Goal: Task Accomplishment & Management: Manage account settings

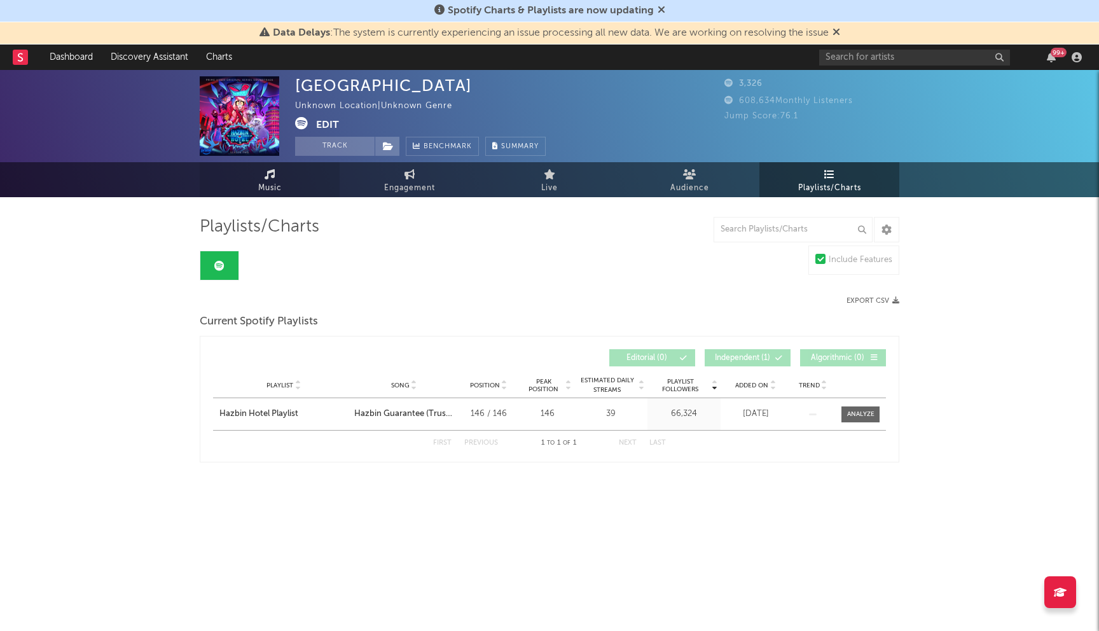
click at [261, 191] on span "Music" at bounding box center [270, 188] width 24 height 15
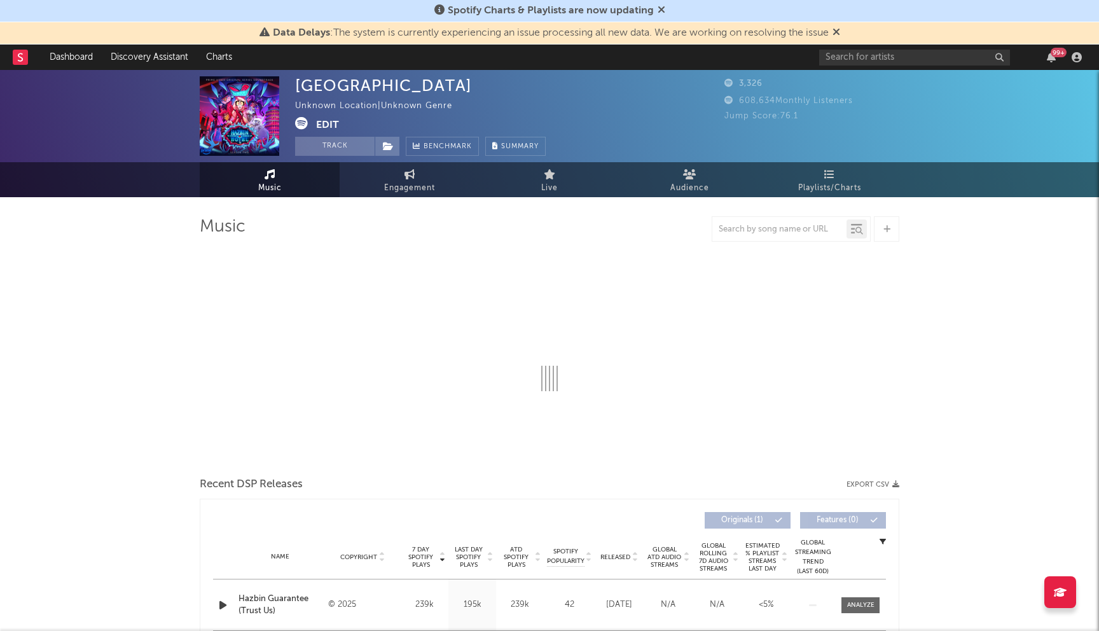
select select "1w"
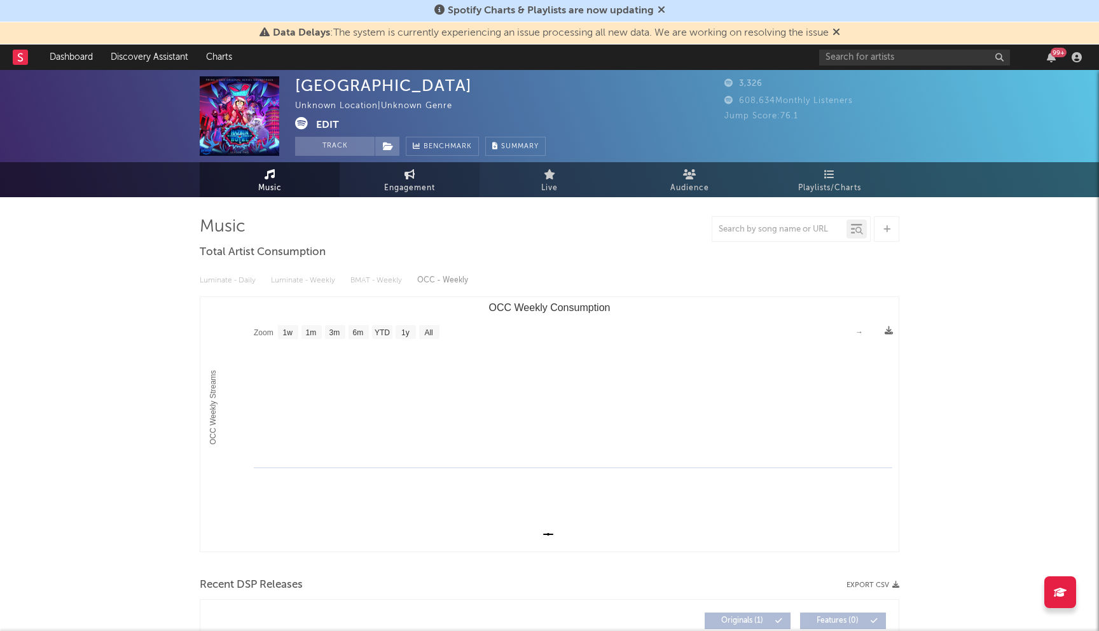
click at [418, 186] on span "Engagement" at bounding box center [409, 188] width 51 height 15
select select "1w"
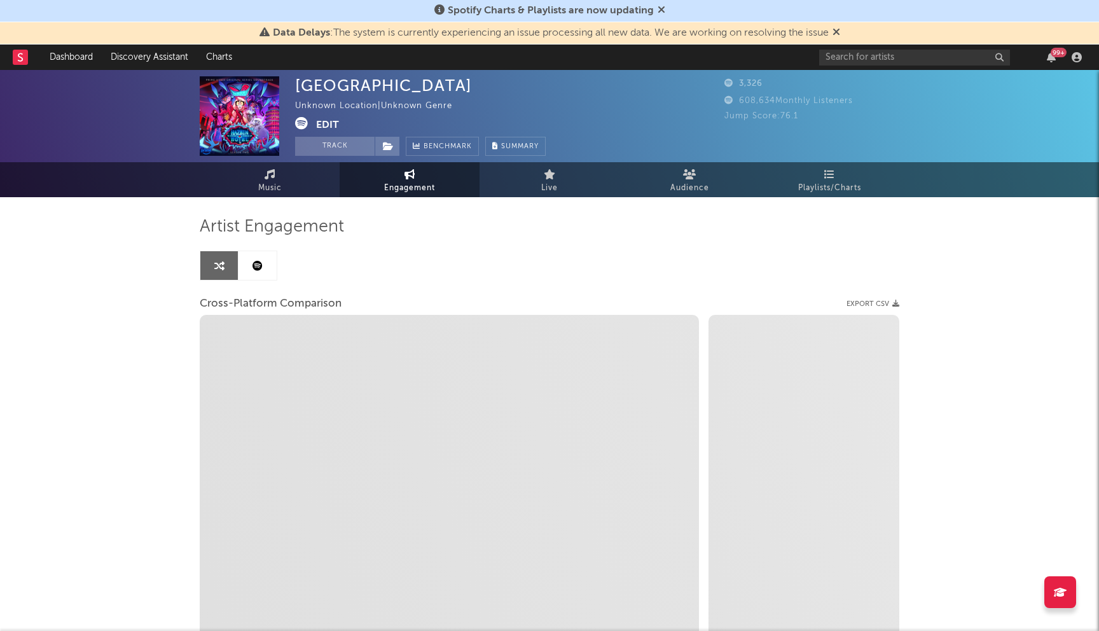
select select "1m"
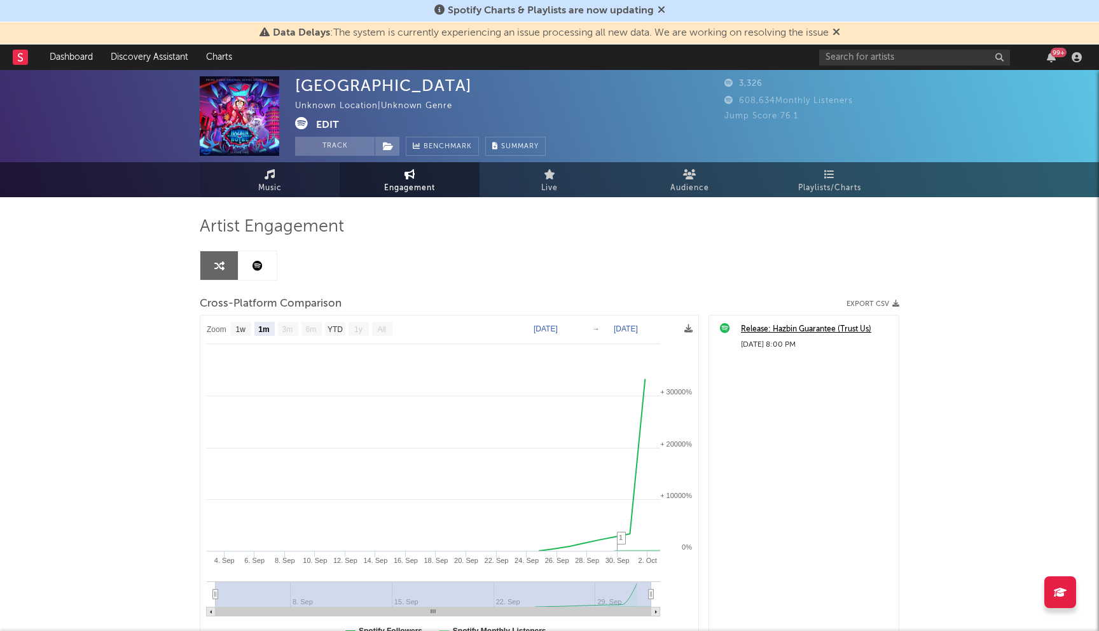
click at [258, 172] on link "Music" at bounding box center [270, 179] width 140 height 35
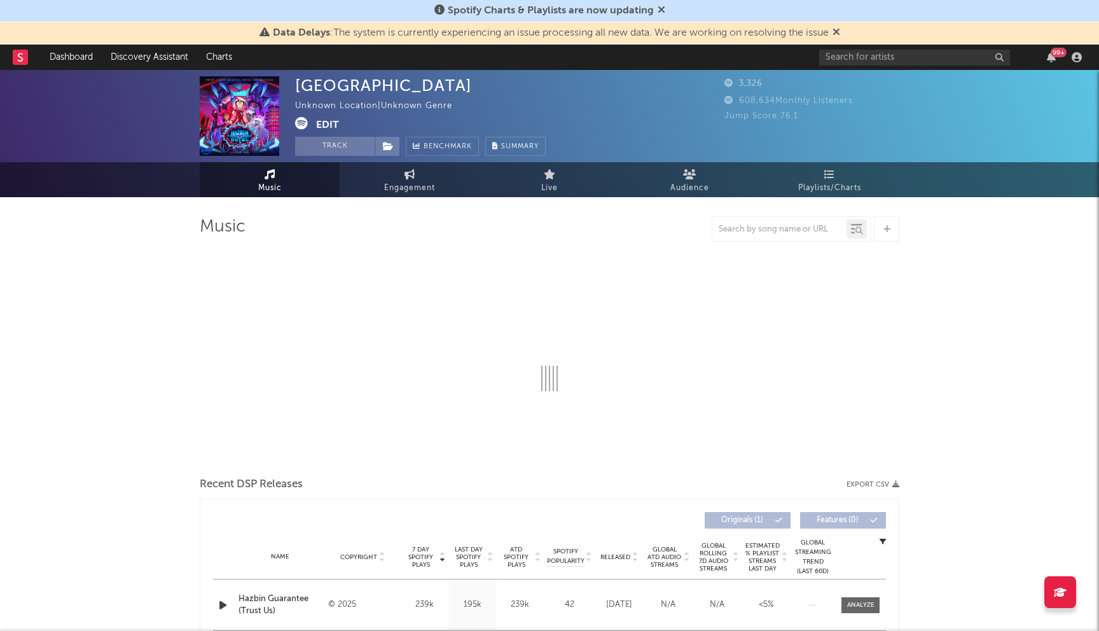
select select "1w"
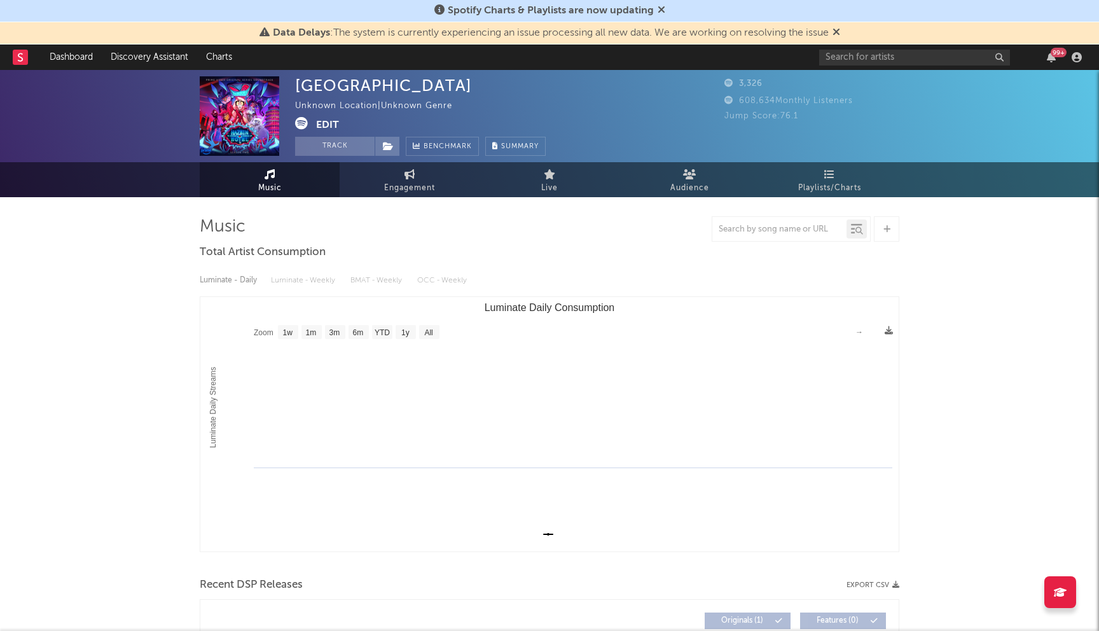
click at [322, 124] on button "Edit" at bounding box center [327, 125] width 23 height 16
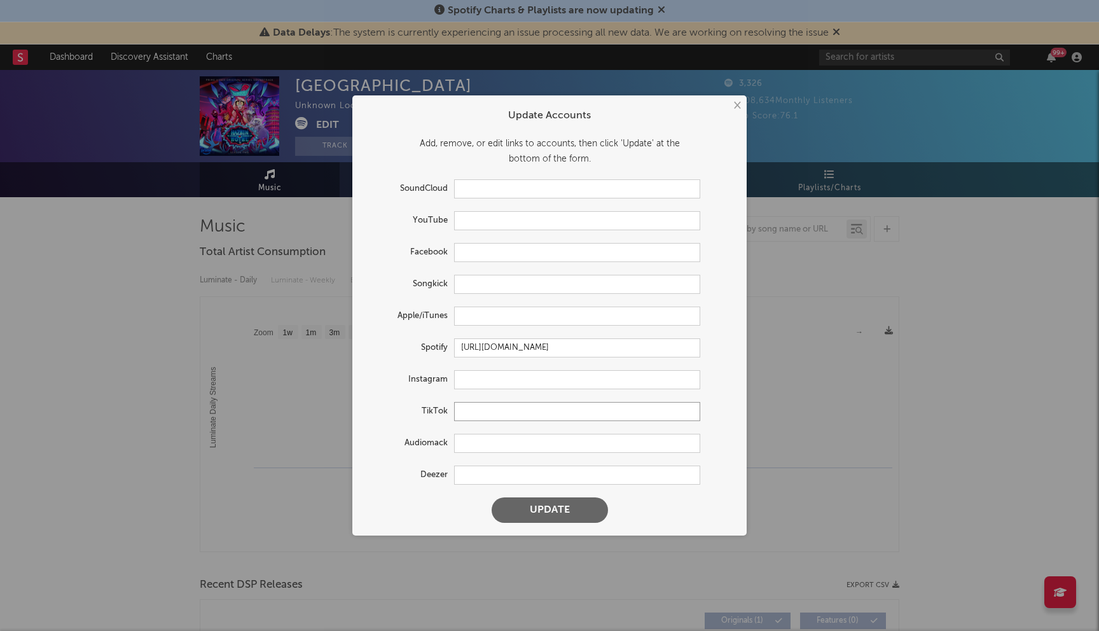
click at [490, 411] on input "text" at bounding box center [577, 411] width 246 height 19
paste input "[URL][DOMAIN_NAME]"
type input "[URL][DOMAIN_NAME]"
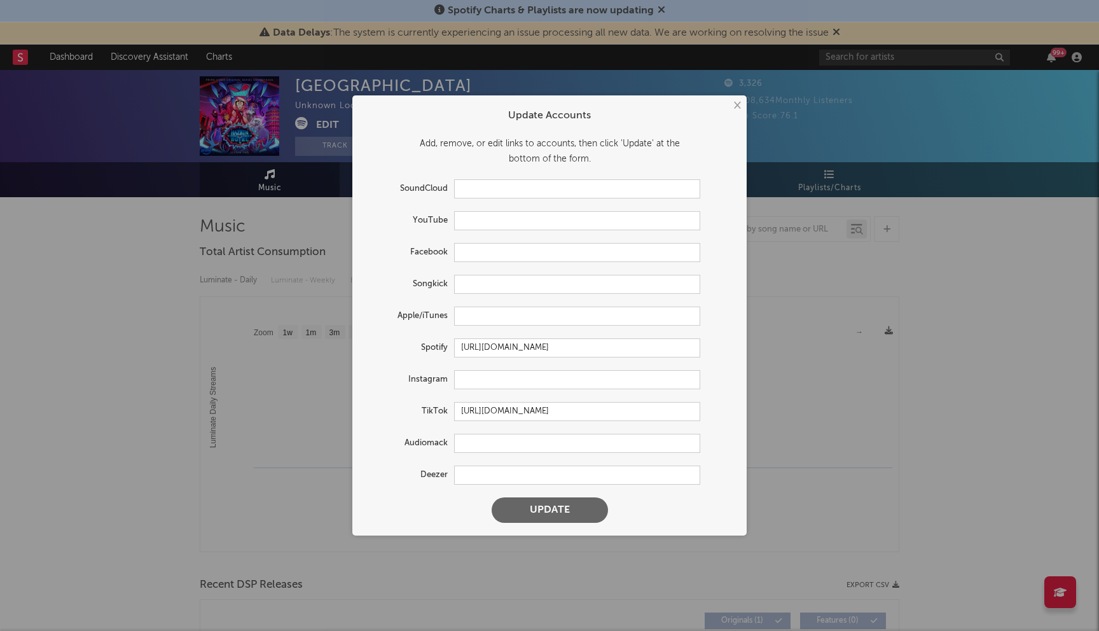
click at [537, 511] on button "Update" at bounding box center [549, 509] width 116 height 25
